Goal: Communication & Community: Answer question/provide support

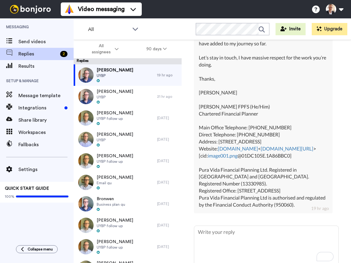
scroll to position [354, 0]
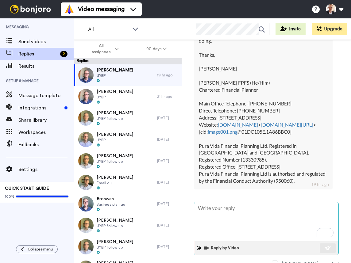
type textarea "H"
type textarea "x"
type textarea "Hi"
type textarea "x"
type textarea "Hi"
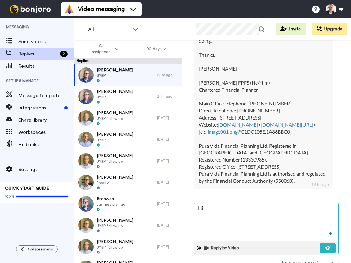
type textarea "x"
type textarea "Hi A"
type textarea "x"
type textarea "Hi Ad"
type textarea "x"
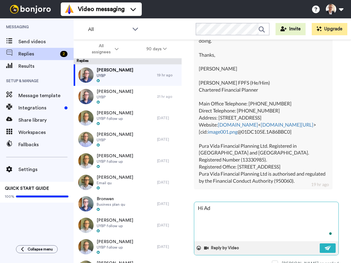
type textarea "Hi Ada"
type textarea "x"
type textarea "Hi Adam"
type textarea "x"
type textarea "Hi Adam,"
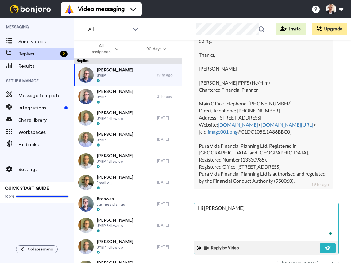
type textarea "x"
type textarea "Hi Adam,"
type textarea "x"
type textarea "Hi Adam, t"
type textarea "x"
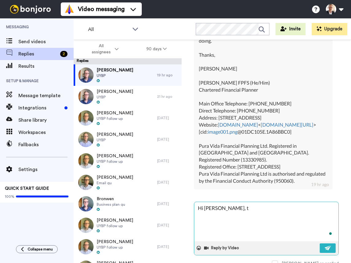
type textarea "Hi Adam, th"
type textarea "x"
type textarea "Hi Adam, tha"
type textarea "x"
type textarea "Hi Adam, than"
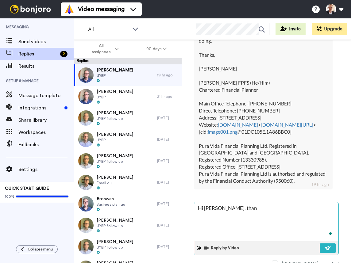
type textarea "x"
type textarea "Hi Adam, thank"
type textarea "x"
type textarea "Hi Adam, thanks"
type textarea "x"
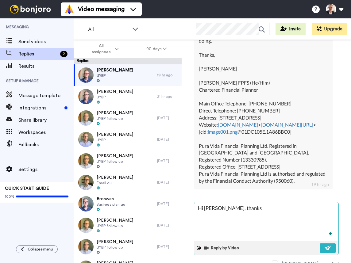
type textarea "Hi Adam, thanks"
type textarea "x"
type textarea "Hi Adam, thanks f"
type textarea "x"
type textarea "Hi Adam, thanks fo"
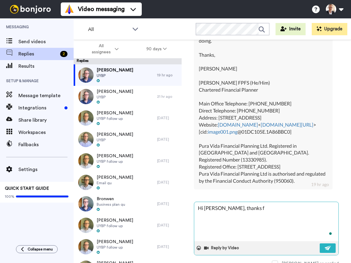
type textarea "x"
type textarea "Hi Adam, thanks for"
type textarea "x"
type textarea "Hi Adam, thanks for"
type textarea "x"
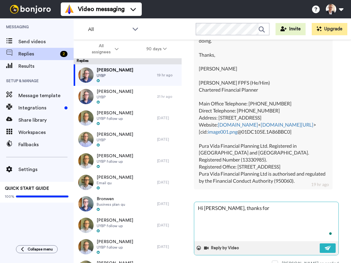
type textarea "Hi Adam, thanks for c"
type textarea "x"
type textarea "Hi Adam, thanks for co"
type textarea "x"
type textarea "Hi Adam, thanks for com"
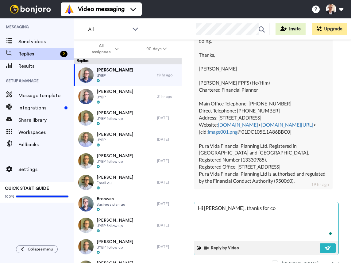
type textarea "x"
type textarea "Hi Adam, thanks for comi"
type textarea "x"
type textarea "Hi Adam, thanks for comin"
type textarea "x"
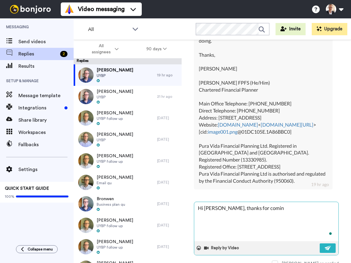
type textarea "Hi Adam, thanks for coming"
type textarea "x"
type textarea "Hi Adam, thanks for coming"
type textarea "x"
type textarea "Hi Adam, thanks for coming b"
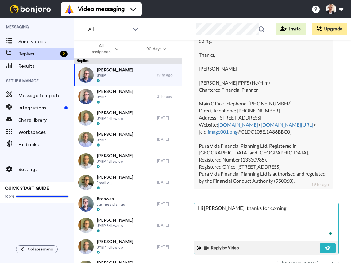
type textarea "x"
type textarea "Hi Adam, thanks for coming ba"
type textarea "x"
type textarea "Hi Adam, thanks for coming bac"
type textarea "x"
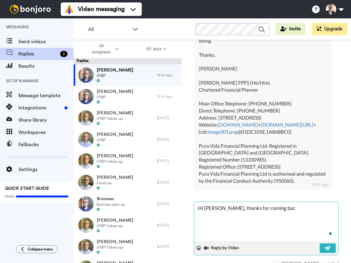
type textarea "Hi Adam, thanks for coming back"
type textarea "x"
type textarea "Hi Adam, thanks for coming back"
type textarea "x"
type textarea "Hi Adam, thanks for coming back t"
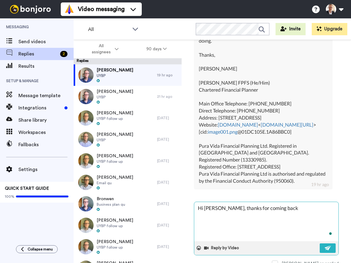
type textarea "x"
type textarea "Hi Adam, thanks for coming back to"
type textarea "x"
type textarea "Hi Adam, thanks for coming back to"
type textarea "x"
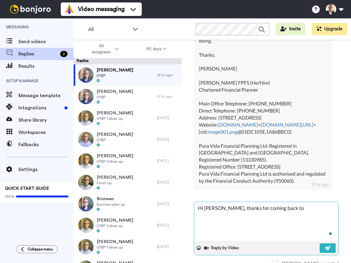
type textarea "Hi Adam, thanks for coming back to m"
type textarea "x"
type textarea "Hi Adam, thanks for coming back to me"
type textarea "x"
type textarea "Hi Adam, thanks for coming back to me."
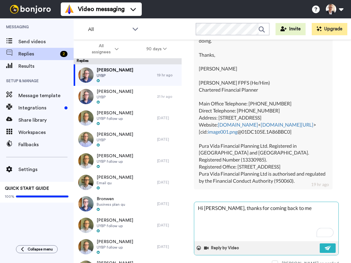
type textarea "x"
type textarea "Hi Adam, thanks for coming back to me."
type textarea "x"
type textarea "Hi Adam, thanks for coming back to me. g"
type textarea "x"
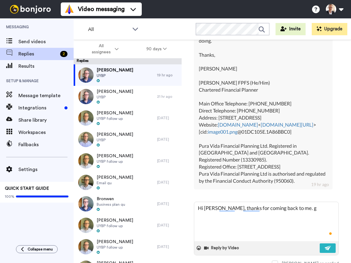
type textarea "Hi Adam, thanks for coming back to me. go"
type textarea "x"
type textarea "Hi Adam, thanks for coming back to me. goo"
type textarea "x"
type textarea "Hi Adam, thanks for coming back to me. good"
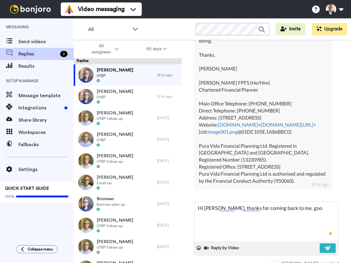
type textarea "x"
type textarea "Hi Adam, thanks for coming back to me. good"
type textarea "x"
type textarea "Hi Adam, thanks for coming back to me. good l"
type textarea "x"
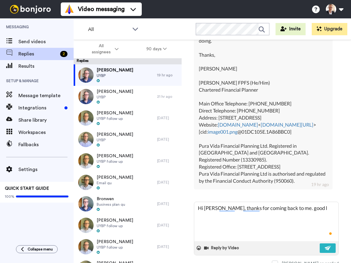
type textarea "Hi Adam, thanks for coming back to me. good lu"
type textarea "x"
type textarea "Hi Adam, thanks for coming back to me. good luc"
type textarea "x"
type textarea "Hi Adam, thanks for coming back to me. good luck"
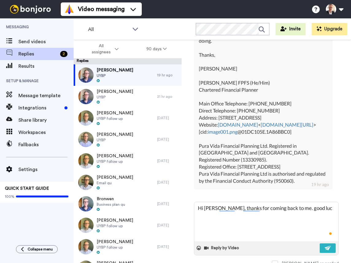
type textarea "x"
type textarea "Hi Adam, thanks for coming back to me. good luck"
type textarea "x"
type textarea "Hi Adam, thanks for coming back to me. good luck w"
type textarea "x"
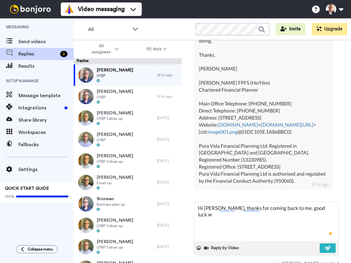
type textarea "Hi Adam, thanks for coming back to me. good luck wi"
type textarea "x"
type textarea "Hi Adam, thanks for coming back to me. good luck wit"
type textarea "x"
type textarea "Hi Adam, thanks for coming back to me. good luck with"
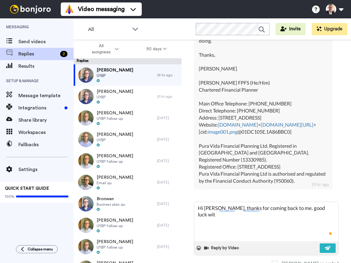
type textarea "x"
type textarea "Hi Adam, thanks for coming back to me. good luck with"
type textarea "x"
type textarea "Hi Adam, thanks for coming back to me. good luck with y"
type textarea "x"
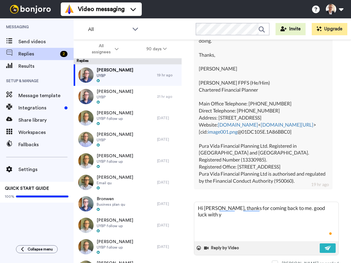
type textarea "Hi Adam, thanks for coming back to me. good luck with yo"
type textarea "x"
type textarea "Hi Adam, thanks for coming back to me. good luck with you"
type textarea "x"
type textarea "Hi Adam, thanks for coming back to me. good luck with your"
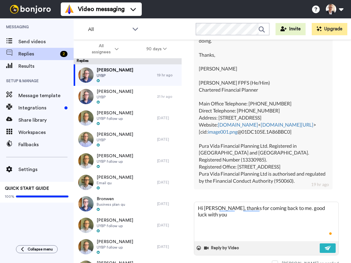
type textarea "x"
type textarea "Hi Adam, thanks for coming back to me. good luck with your"
type textarea "x"
type textarea "Hi Adam, thanks for coming back to me. good luck with your n"
type textarea "x"
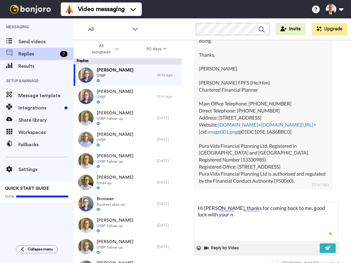
type textarea "Hi Adam, thanks for coming back to me. good luck with your ne"
type textarea "x"
type textarea "Hi Adam, thanks for coming back to me. good luck with your nex"
type textarea "x"
type textarea "Hi Adam, thanks for coming back to me. good luck with your next"
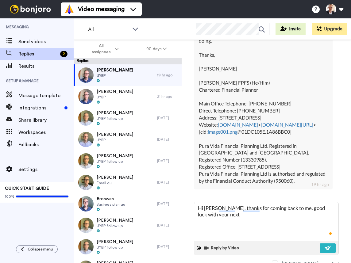
type textarea "x"
type textarea "Hi Adam, thanks for coming back to me. good luck with your next"
type textarea "x"
type textarea "Hi Adam, thanks for coming back to me. good luck with your next s"
type textarea "x"
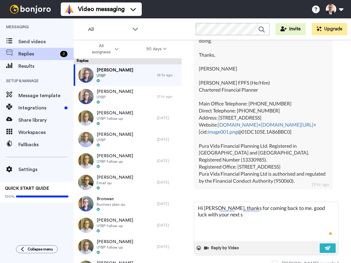
type textarea "Hi Adam, thanks for coming back to me. good luck with your next st"
type textarea "x"
type textarea "Hi Adam, thanks for coming back to me. good luck with your next ste"
type textarea "x"
type textarea "Hi Adam, thanks for coming back to me. good luck with your next steop"
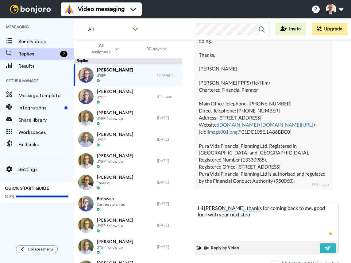
type textarea "x"
type textarea "Hi Adam, thanks for coming back to me. good luck with your next steops"
type textarea "x"
type textarea "Hi Adam, thanks for coming back to me. good luck with your next steops."
type textarea "x"
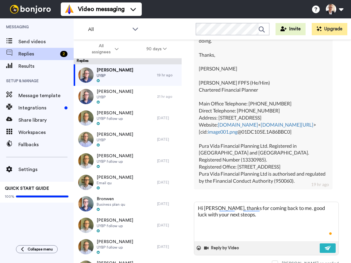
type textarea "Hi Adam, thanks for coming back to me. good luck with your next steops."
type textarea "x"
type textarea "Hi Adam, thanks for coming back to me. good luck with your next steops."
type textarea "x"
type textarea "Hi Adam, thanks for coming back to me. good luck with your next steops"
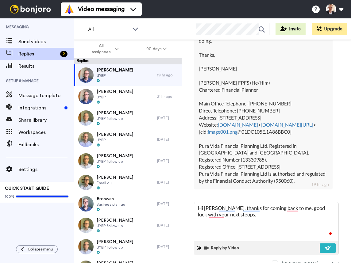
type textarea "x"
type textarea "Hi Adam, thanks for coming back to me. good luck with your next steop"
type textarea "x"
type textarea "Hi Adam, thanks for coming back to me. good luck with your next steo"
type textarea "x"
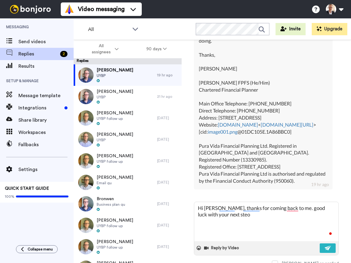
type textarea "Hi Adam, thanks for coming back to me. good luck with your next ste"
type textarea "x"
type textarea "Hi Adam, thanks for coming back to me. good luck with your next step"
type textarea "x"
type textarea "Hi Adam, thanks for coming back to me. good luck with your next steps"
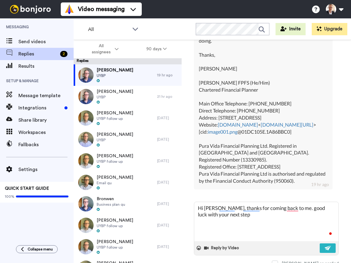
type textarea "x"
type textarea "Hi Adam, thanks for coming back to me. good luck with your next steps."
type textarea "x"
type textarea "Hi Adam, thanks for coming back to me. good luck with your next steps."
type textarea "x"
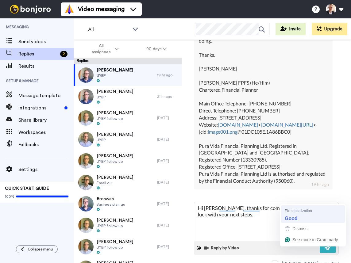
type textarea "Hi Adam, thanks for coming back to me. Good luck with your next steps."
type textarea "x"
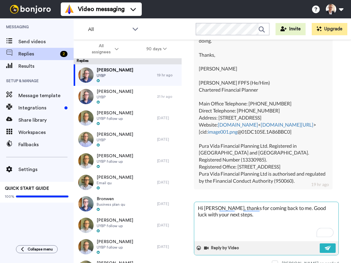
click at [225, 209] on textarea "Hi Adam, thanks for coming back to me. Good luck with your next steps." at bounding box center [266, 221] width 144 height 39
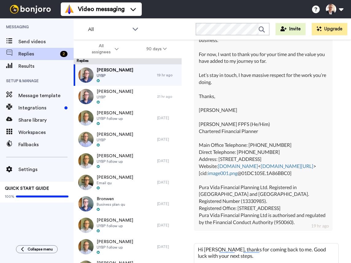
scroll to position [0, 0]
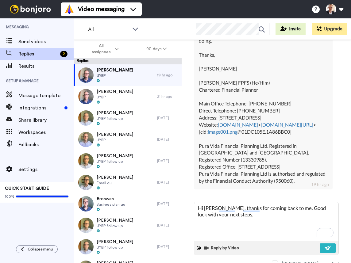
type textarea "Hi Adam, thanks for coming back to me. Good luck with your next steps. T"
type textarea "x"
type textarea "Hi Adam, thanks for coming back to me. Good luck with your next steps. Th"
type textarea "x"
type textarea "Hi Adam, thanks for coming back to me. Good luck with your next steps. The"
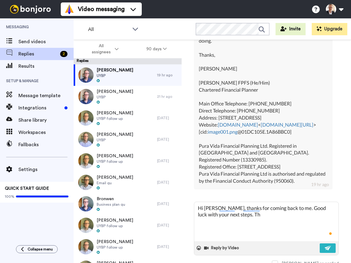
type textarea "x"
type textarea "Hi Adam, thanks for coming back to me. Good luck with your next steps. The"
type textarea "x"
type textarea "Hi Adam, thanks for coming back to me. Good luck with your next steps. The d"
type textarea "x"
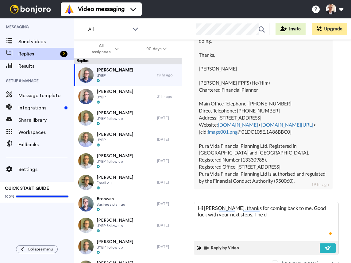
type textarea "Hi Adam, thanks for coming back to me. Good luck with your next steps. The do"
type textarea "x"
type textarea "Hi Adam, thanks for coming back to me. Good luck with your next steps. The doo"
type textarea "x"
type textarea "Hi Adam, thanks for coming back to me. Good luck with your next steps. The door"
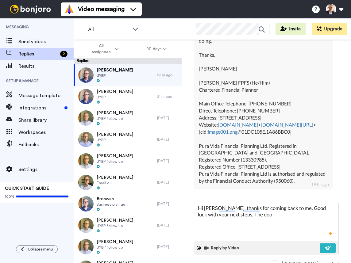
type textarea "x"
type textarea "Hi Adam, thanks for coming back to me. Good luck with your next steps. The door"
type textarea "x"
type textarea "Hi Adam, thanks for coming back to me. Good luck with your next steps. The door…"
type textarea "x"
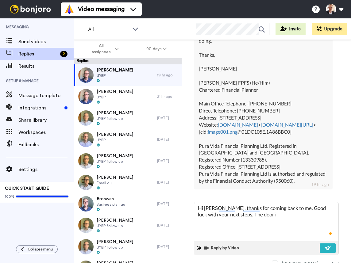
type textarea "Hi Adam, thanks for coming back to me. Good luck with your next steps. The door…"
type textarea "x"
type textarea "Hi Adam, thanks for coming back to me. Good luck with your next steps. The door…"
type textarea "x"
type textarea "Hi Adam, thanks for coming back to me. Good luck with your next steps. The door…"
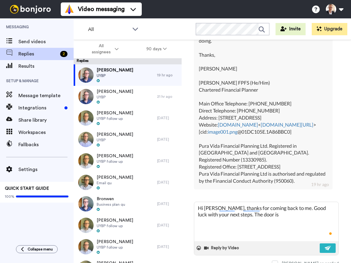
type textarea "x"
type textarea "Hi Adam, thanks for coming back to me. Good luck with your next steps. The door…"
type textarea "x"
type textarea "Hi Adam, thanks for coming back to me. Good luck with your next steps. The door…"
type textarea "x"
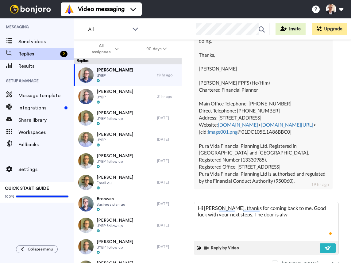
type textarea "Hi Adam, thanks for coming back to me. Good luck with your next steps. The door…"
type textarea "x"
type textarea "Hi Adam, thanks for coming back to me. Good luck with your next steps. The door…"
type textarea "x"
type textarea "Hi Adam, thanks for coming back to me. Good luck with your next steps. The door…"
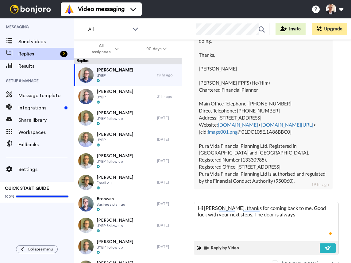
type textarea "x"
type textarea "Hi Adam, thanks for coming back to me. Good luck with your next steps. The door…"
type textarea "x"
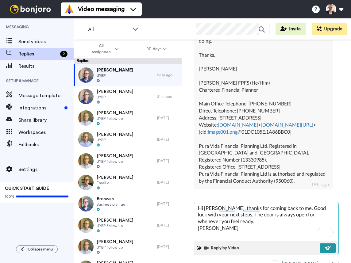
click at [329, 246] on img at bounding box center [328, 248] width 7 height 5
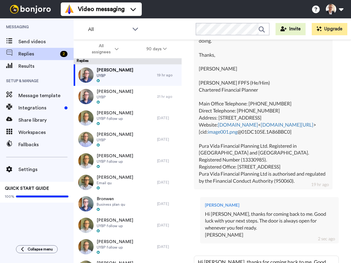
scroll to position [409, 0]
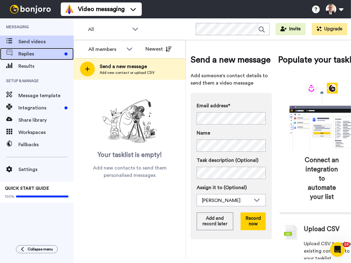
click at [33, 52] on span "Replies" at bounding box center [40, 53] width 44 height 7
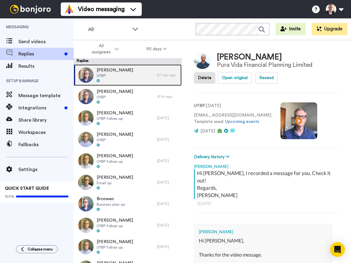
click at [119, 74] on span "UYBP" at bounding box center [115, 75] width 37 height 5
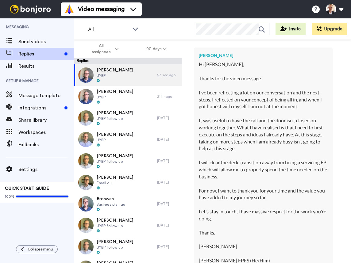
scroll to position [176, 0]
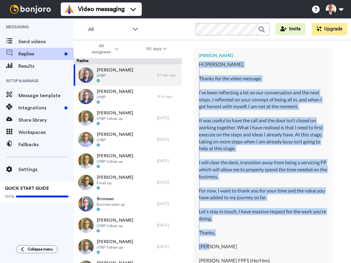
drag, startPoint x: 199, startPoint y: 56, endPoint x: 226, endPoint y: 241, distance: 186.6
click at [226, 241] on div "Hi [PERSON_NAME], Thanks for the video message. I’ve been reflecting a lot on o…" at bounding box center [263, 211] width 129 height 301
copy div "Hi [PERSON_NAME], Thanks for the video message. I’ve been reflecting a lot on o…"
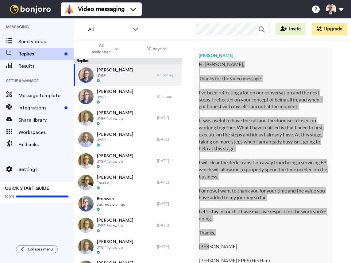
type textarea "x"
